Goal: Book appointment/travel/reservation

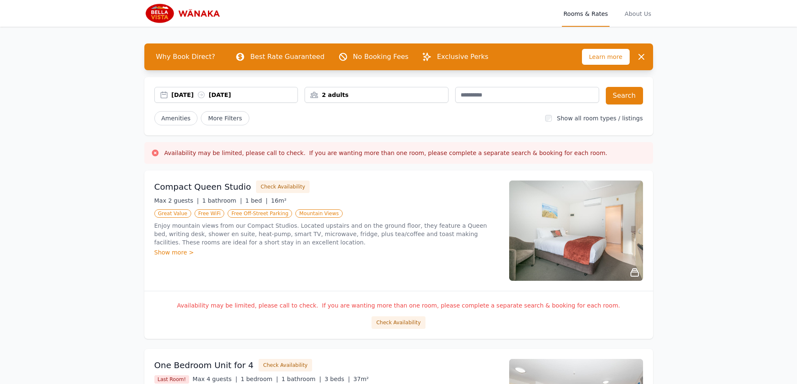
click at [237, 92] on div "[DATE] [DATE]" at bounding box center [234, 95] width 126 height 8
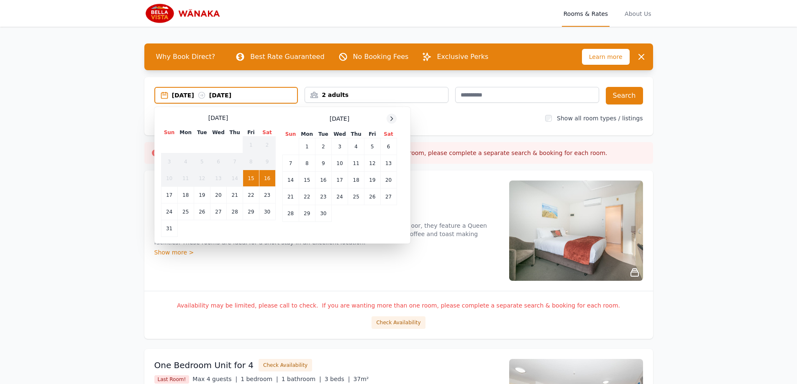
click at [392, 115] on div at bounding box center [392, 119] width 10 height 10
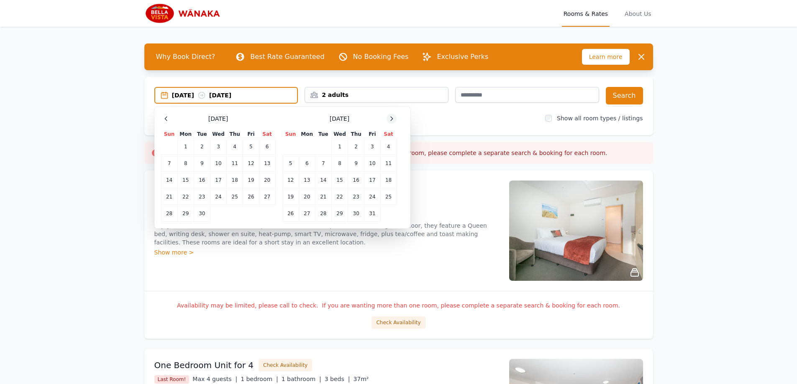
click at [392, 115] on div at bounding box center [392, 119] width 10 height 10
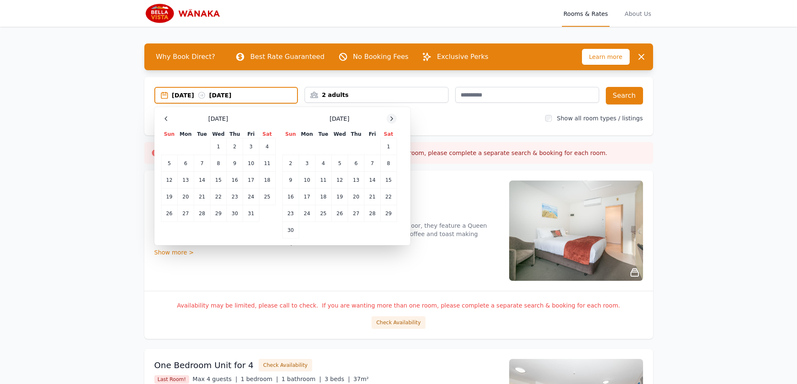
click at [392, 115] on div at bounding box center [392, 119] width 10 height 10
drag, startPoint x: 402, startPoint y: 197, endPoint x: 398, endPoint y: 199, distance: 4.5
click at [400, 198] on div "[DATE] Sun Mon Tue Wed Thu Fri Sat 1 2 3 4 5 6 7 8 9 10 11 12 13 14 15 16 17 18…" at bounding box center [282, 176] width 243 height 125
click at [398, 200] on div "[DATE] Sun Mon Tue Wed Thu Fri Sat 1 2 3 4 5 6 7 8 9 10 11 12 13 14 15 16 17 18…" at bounding box center [282, 176] width 243 height 125
click at [392, 200] on td "27" at bounding box center [388, 197] width 16 height 17
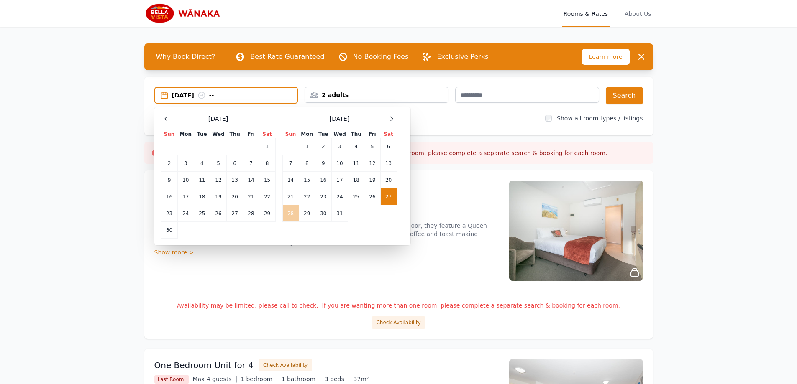
click at [289, 212] on td "28" at bounding box center [290, 213] width 16 height 17
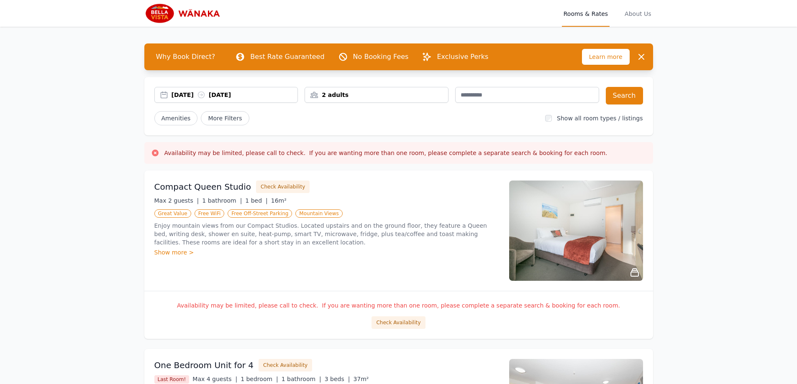
click at [361, 101] on div "2 adults" at bounding box center [377, 95] width 144 height 16
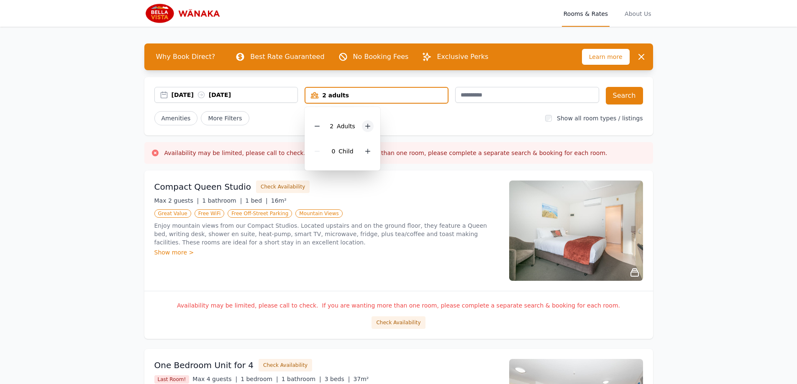
click at [371, 128] on div at bounding box center [368, 126] width 12 height 12
click at [320, 124] on icon at bounding box center [317, 126] width 7 height 7
click at [614, 95] on button "Search" at bounding box center [624, 96] width 37 height 18
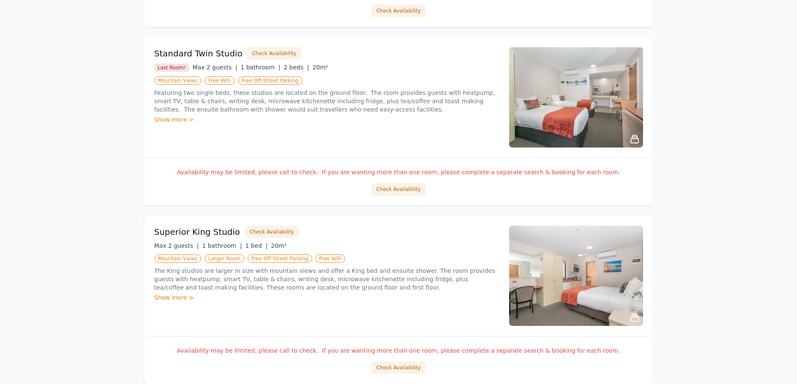
scroll to position [460, 0]
